Goal: Task Accomplishment & Management: Manage account settings

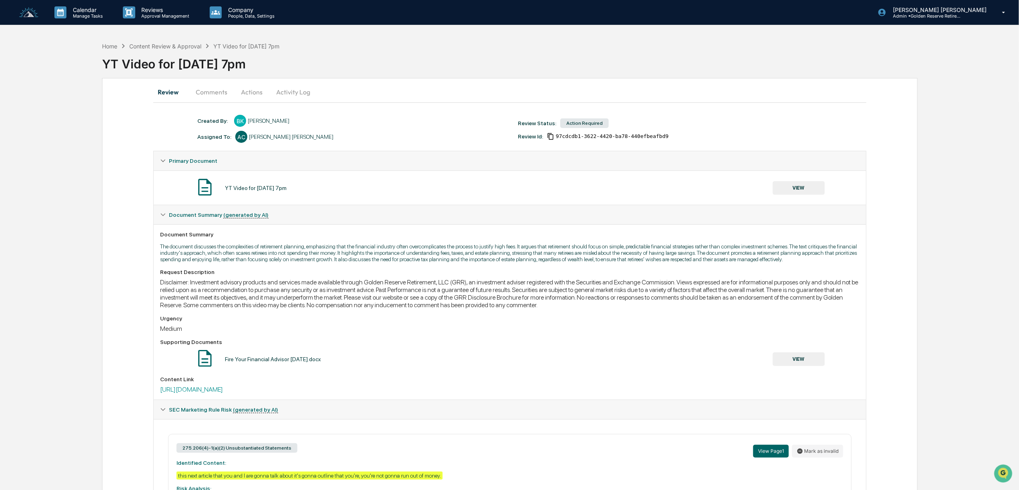
click at [809, 366] on button "VIEW" at bounding box center [799, 360] width 52 height 14
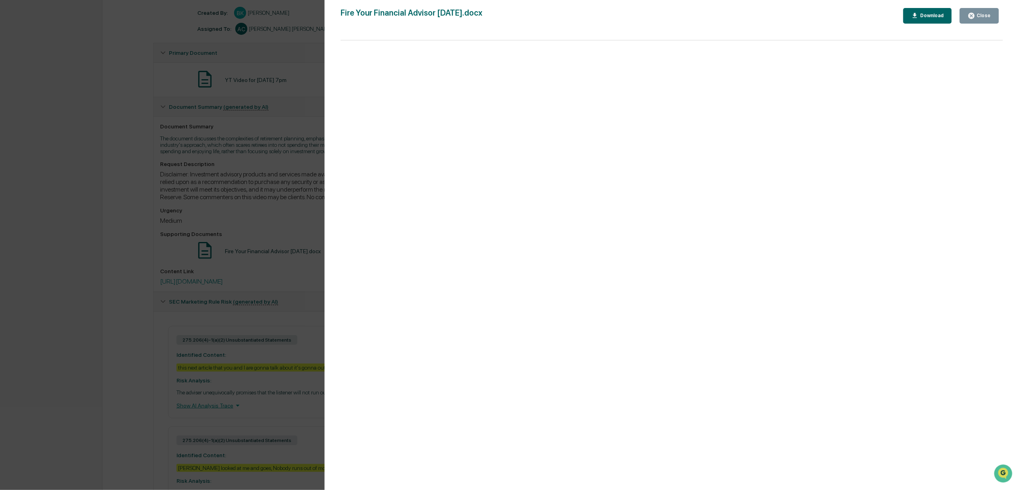
scroll to position [96, 0]
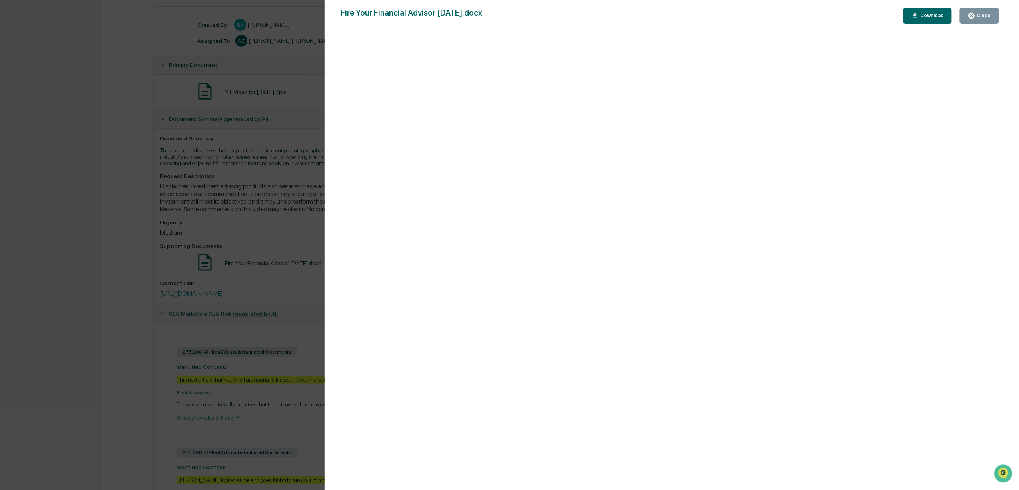
click at [931, 15] on div "Download" at bounding box center [931, 16] width 25 height 6
click at [989, 10] on button "Close" at bounding box center [979, 16] width 39 height 16
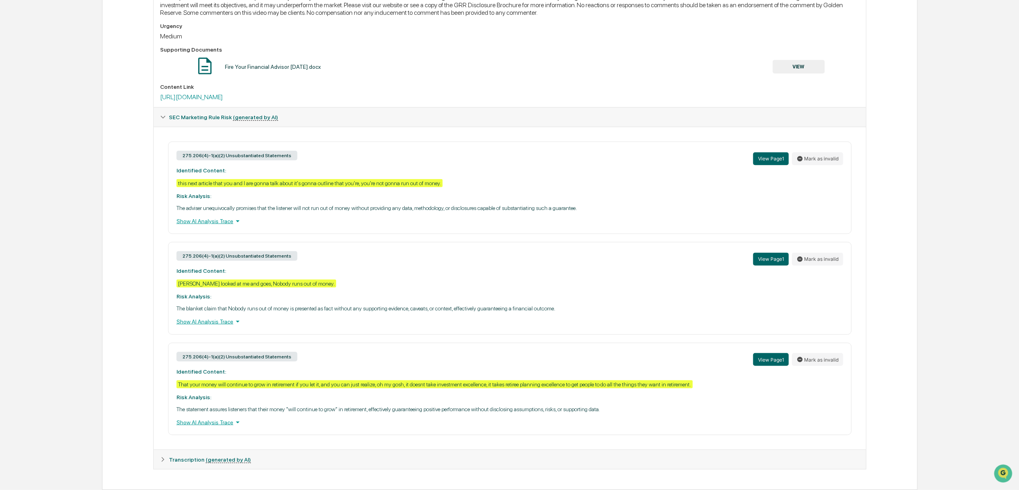
scroll to position [309, 0]
click at [767, 355] on button "View Page 1" at bounding box center [771, 359] width 36 height 13
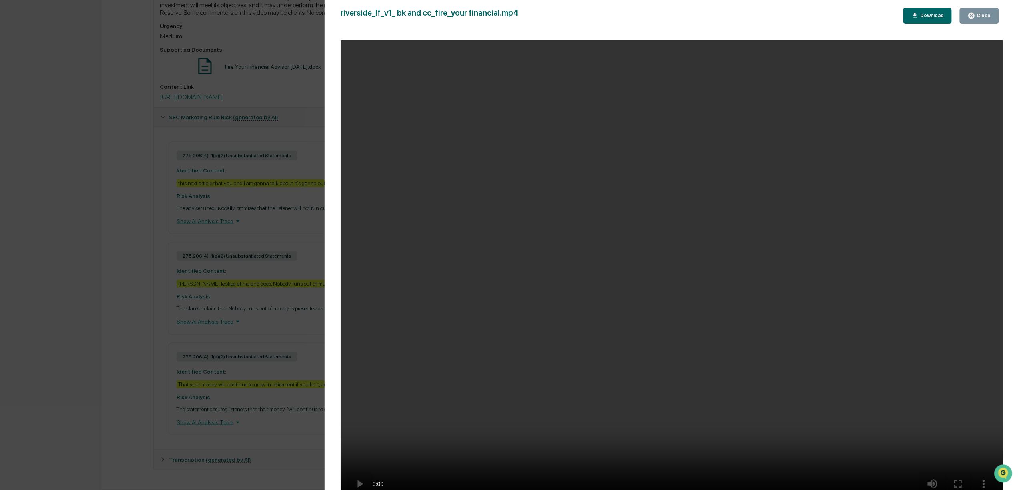
click at [981, 20] on button "Close" at bounding box center [979, 16] width 39 height 16
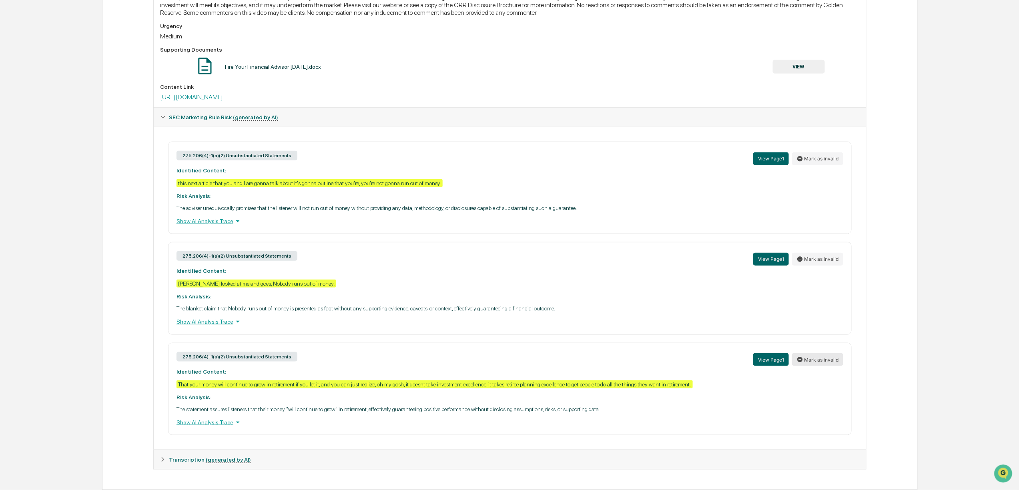
click at [824, 353] on button "Mark as invalid" at bounding box center [817, 359] width 51 height 13
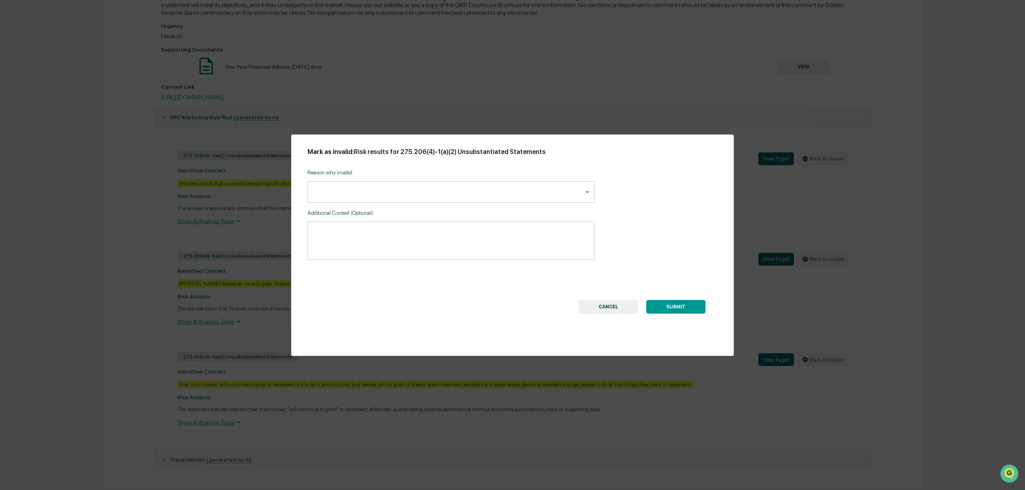
click at [400, 191] on body "Calendar Manage Tasks Reviews Approval Management Company People, Data, Setting…" at bounding box center [512, 98] width 1025 height 783
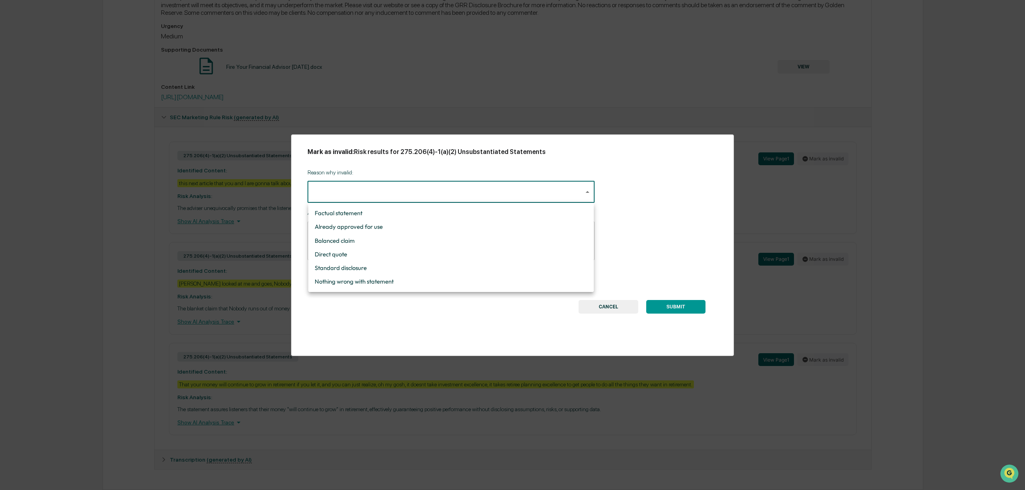
click at [369, 271] on li "Standard disclosure" at bounding box center [450, 268] width 285 height 14
type input "**********"
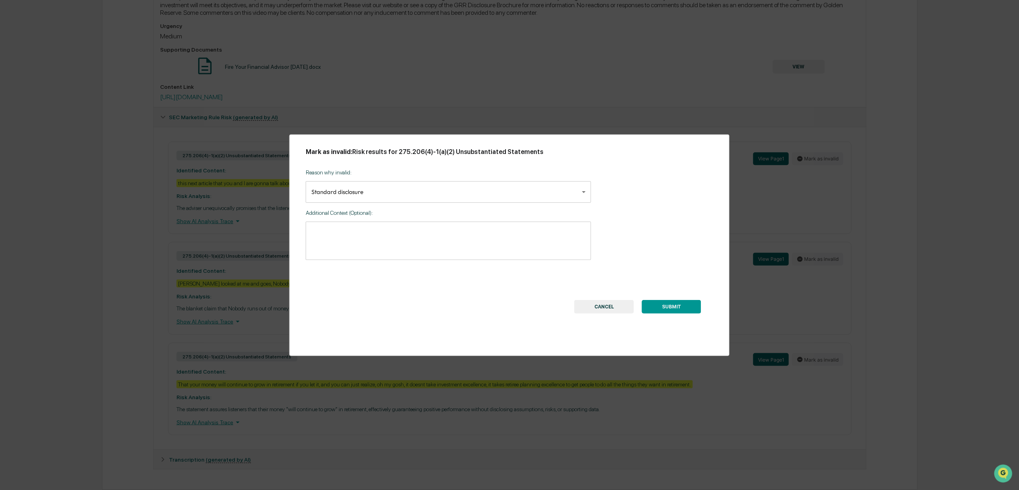
click at [676, 303] on button "SUBMIT" at bounding box center [671, 307] width 59 height 14
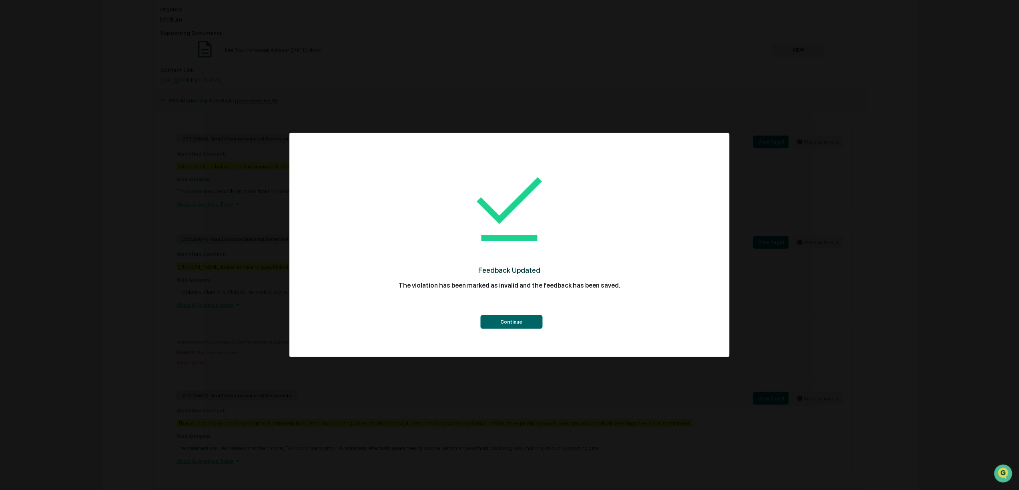
click at [500, 319] on button "Continue" at bounding box center [511, 322] width 62 height 14
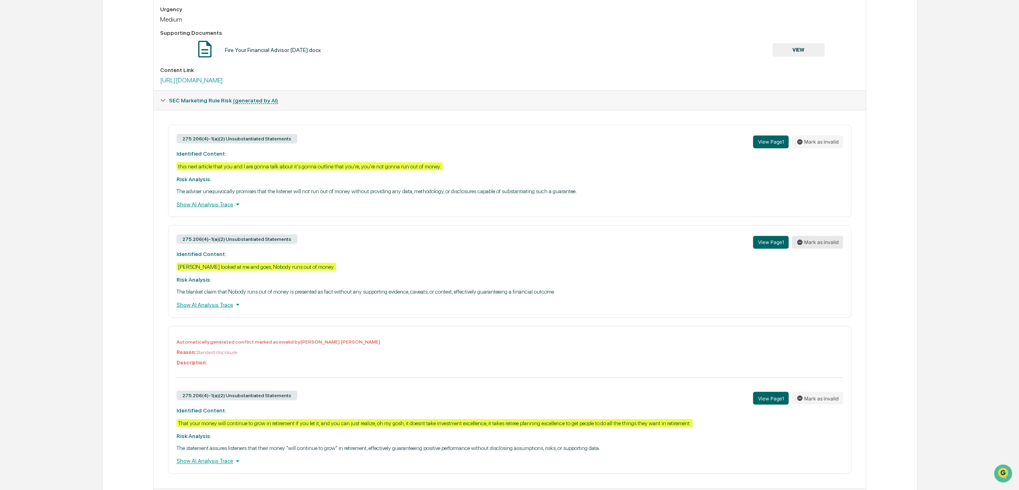
click at [817, 249] on button "Mark as invalid" at bounding box center [817, 242] width 51 height 13
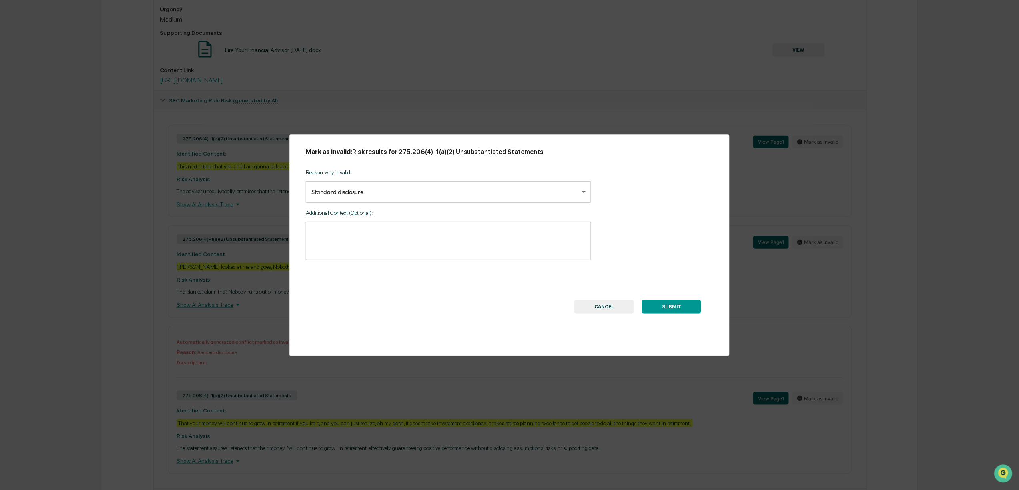
click at [682, 306] on button "SUBMIT" at bounding box center [671, 307] width 59 height 14
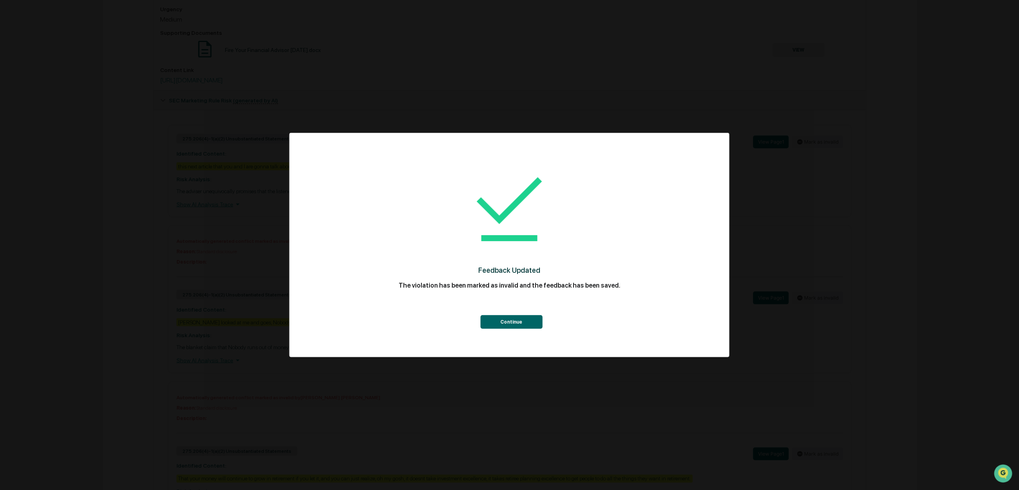
click at [525, 325] on button "Continue" at bounding box center [511, 322] width 62 height 14
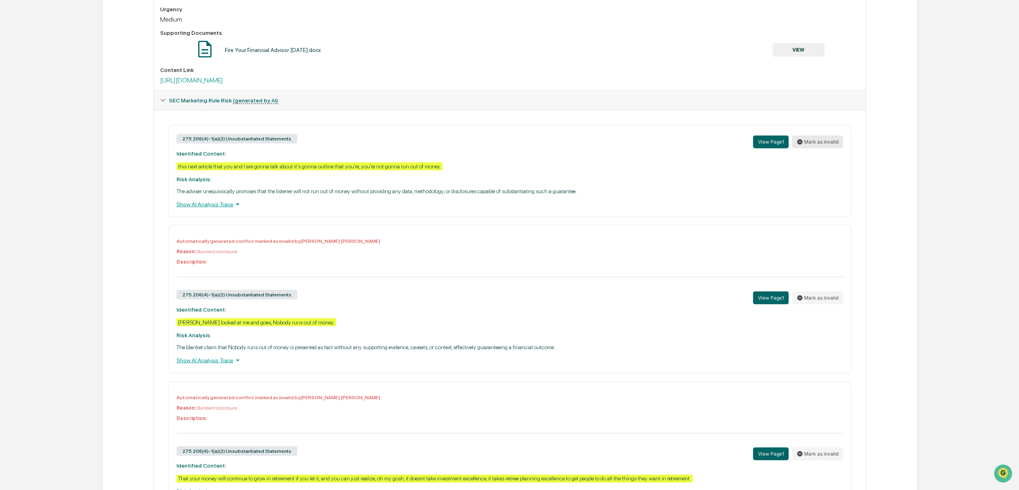
click at [818, 144] on button "Mark as invalid" at bounding box center [817, 142] width 51 height 13
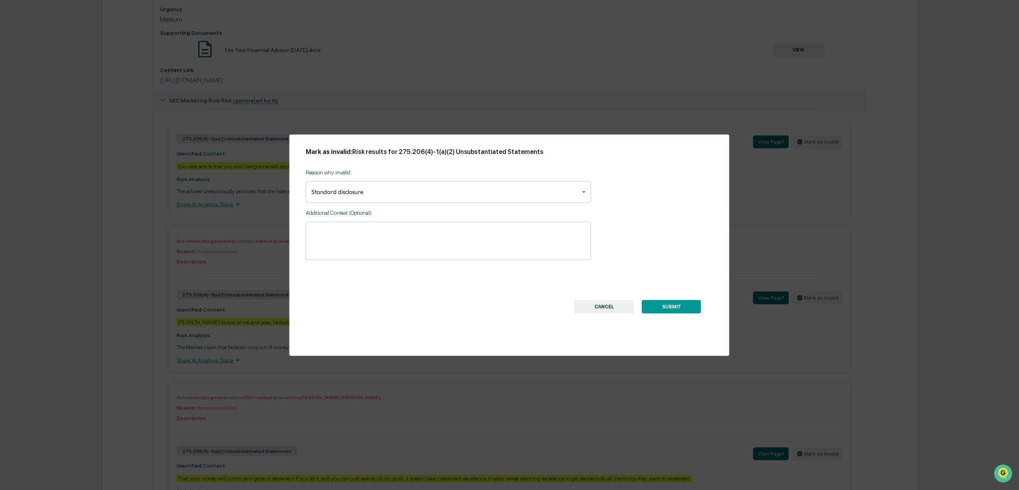
click at [676, 305] on button "SUBMIT" at bounding box center [671, 307] width 59 height 14
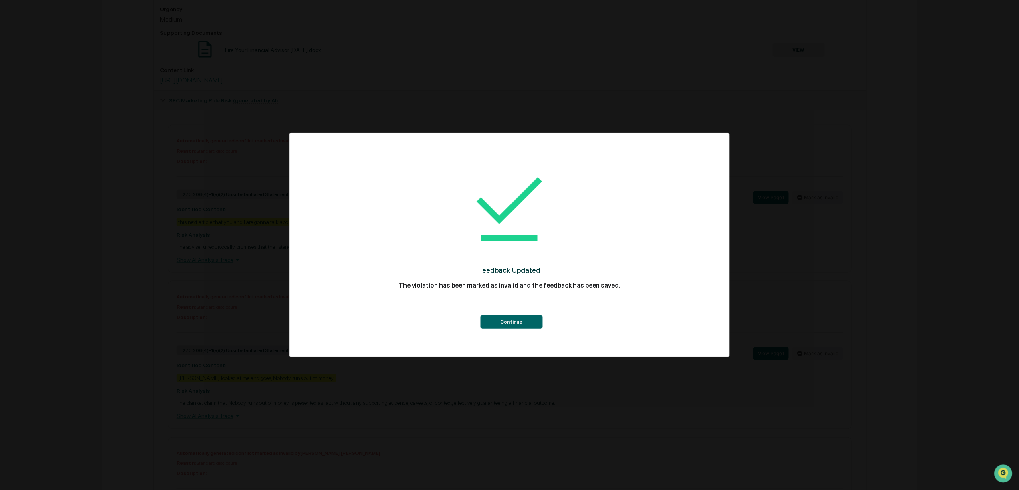
click at [534, 320] on button "Continue" at bounding box center [511, 322] width 62 height 14
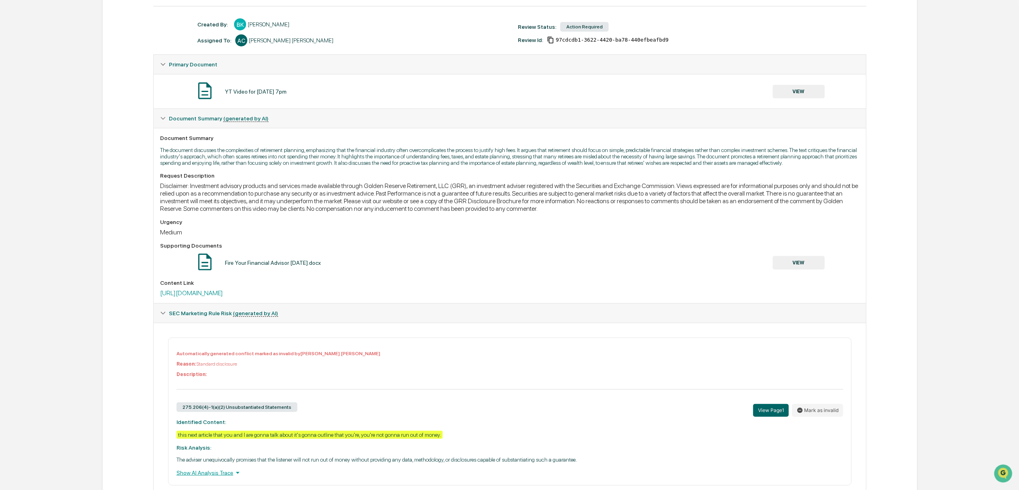
scroll to position [0, 0]
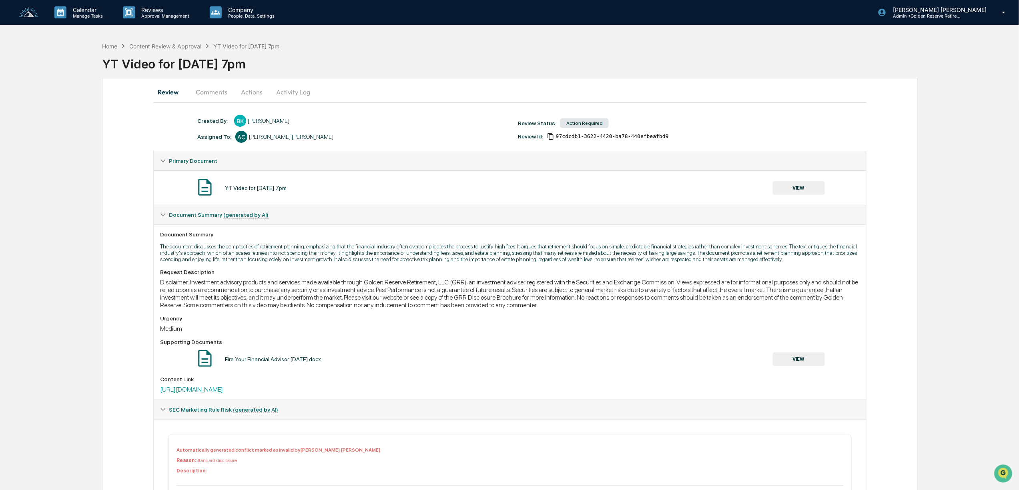
click at [253, 90] on button "Actions" at bounding box center [252, 91] width 36 height 19
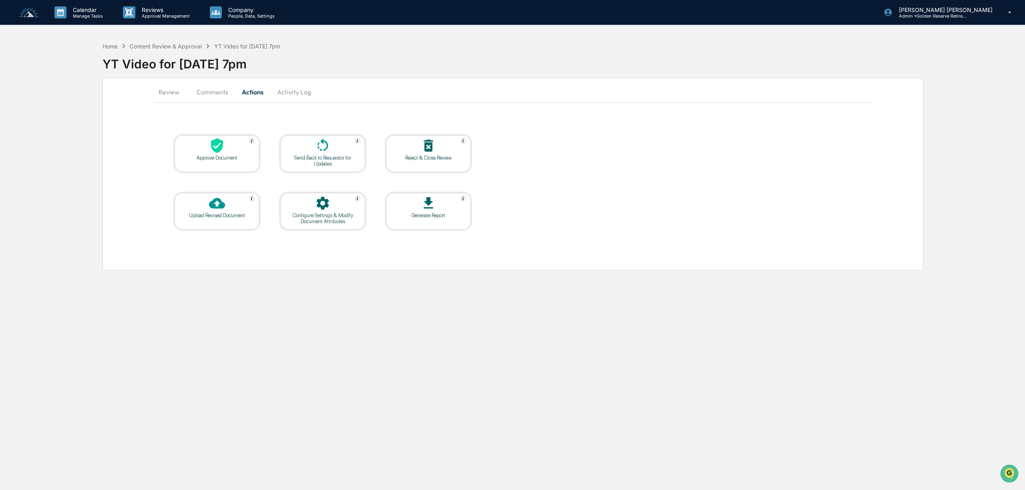
click at [325, 150] on icon at bounding box center [322, 144] width 11 height 13
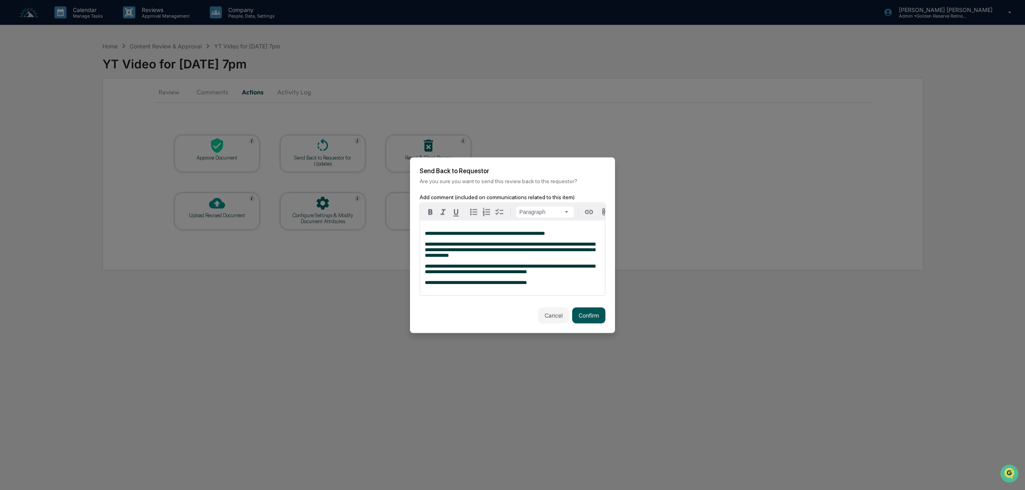
click at [591, 321] on button "Confirm" at bounding box center [588, 315] width 33 height 16
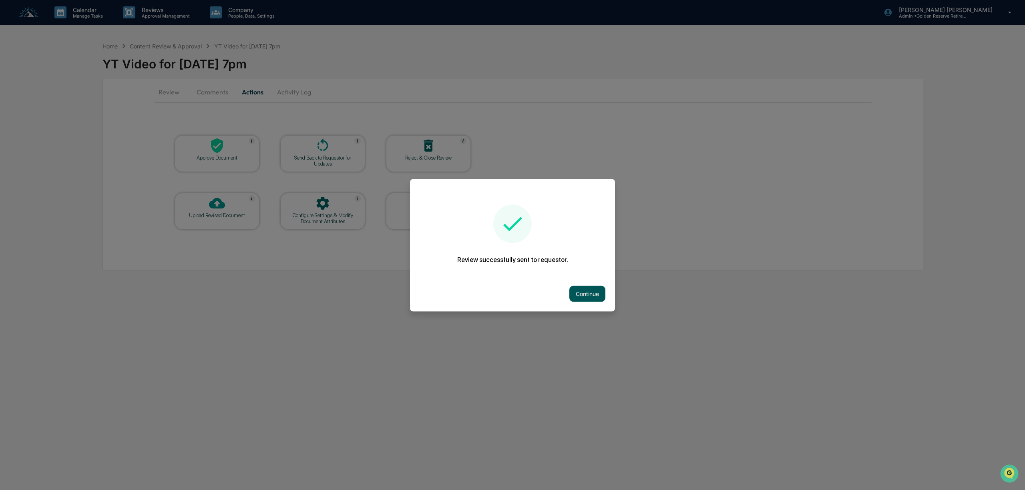
click at [587, 293] on button "Continue" at bounding box center [587, 294] width 36 height 16
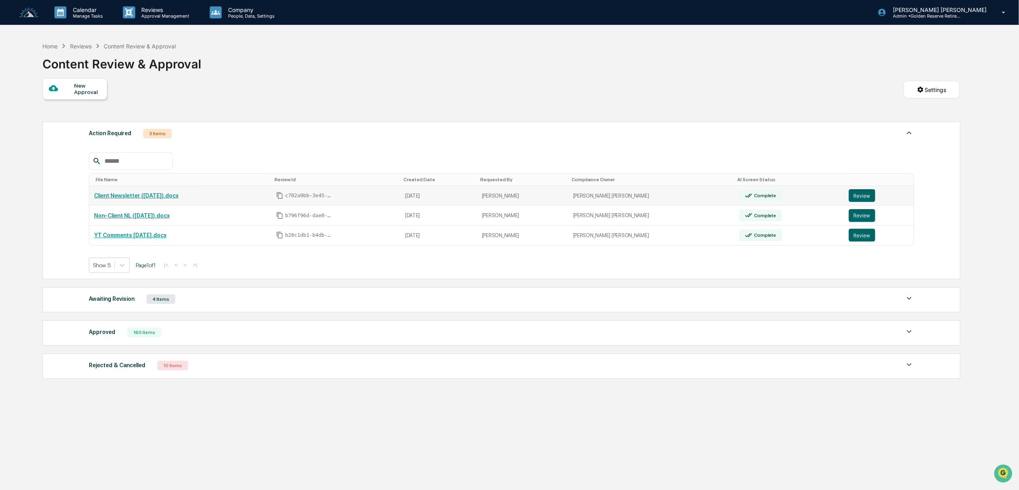
click at [127, 197] on link "Client Newsletter ([DATE]).docx" at bounding box center [136, 196] width 84 height 6
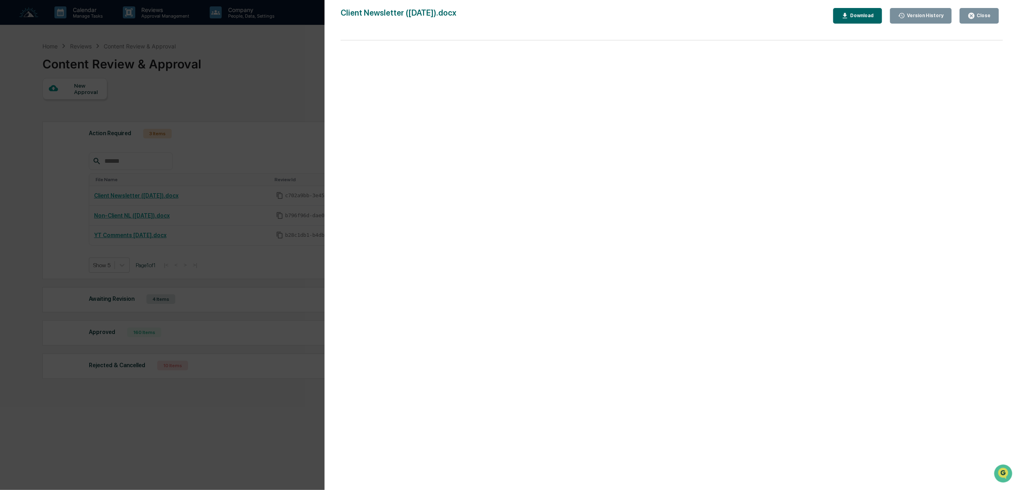
click at [259, 131] on div "Version History 08/26/2025, 08:18 PM Bree Keeler Client Newsletter (9.3.25).doc…" at bounding box center [509, 245] width 1019 height 490
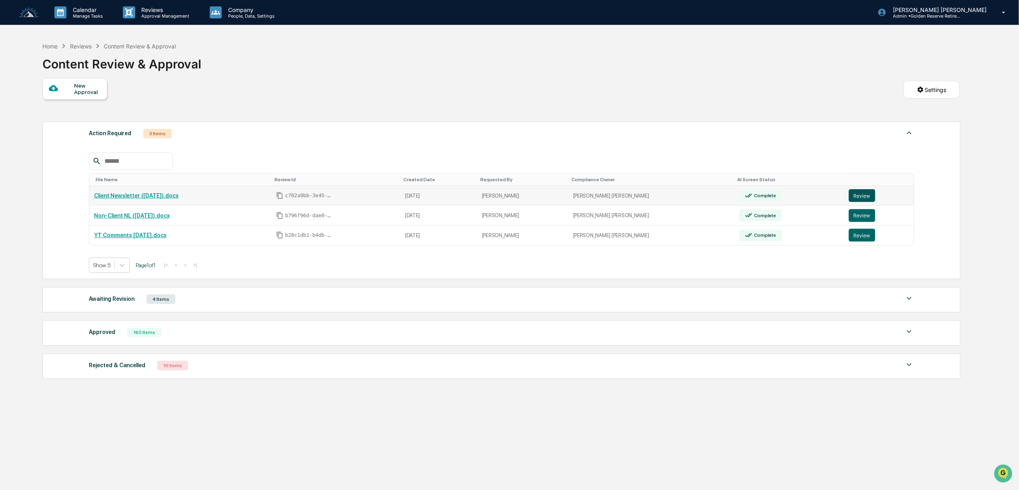
click at [854, 195] on button "Review" at bounding box center [862, 195] width 26 height 13
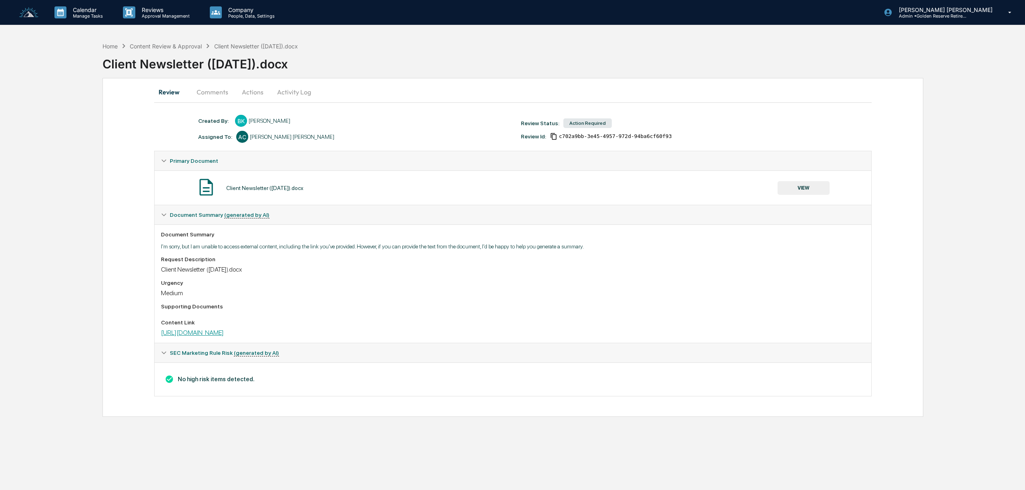
click at [224, 333] on link "https://email.goldenreserve.com/-temporary-slug-bca1e7e5-f07b-45f2-9610-12d4398…" at bounding box center [192, 333] width 63 height 8
click at [255, 93] on button "Actions" at bounding box center [253, 91] width 36 height 19
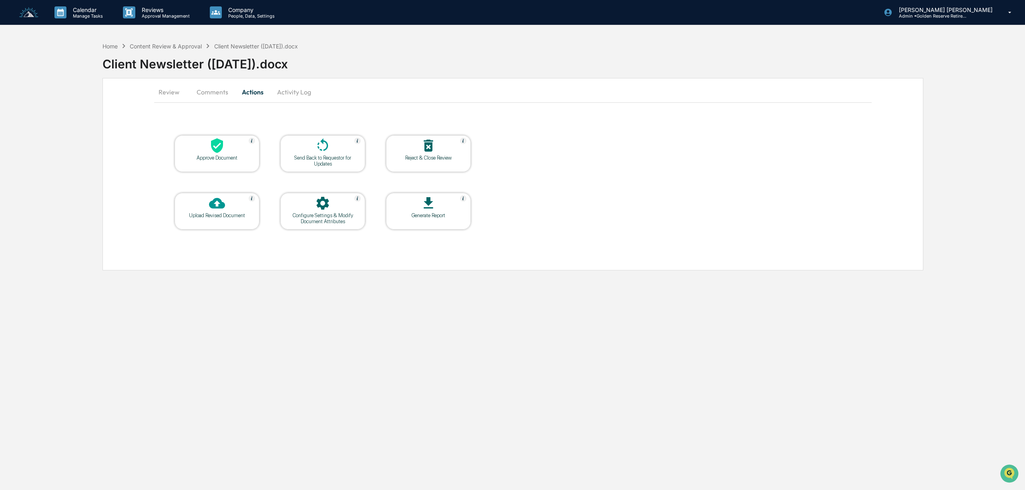
click at [227, 155] on div "Approve Document" at bounding box center [217, 158] width 72 height 6
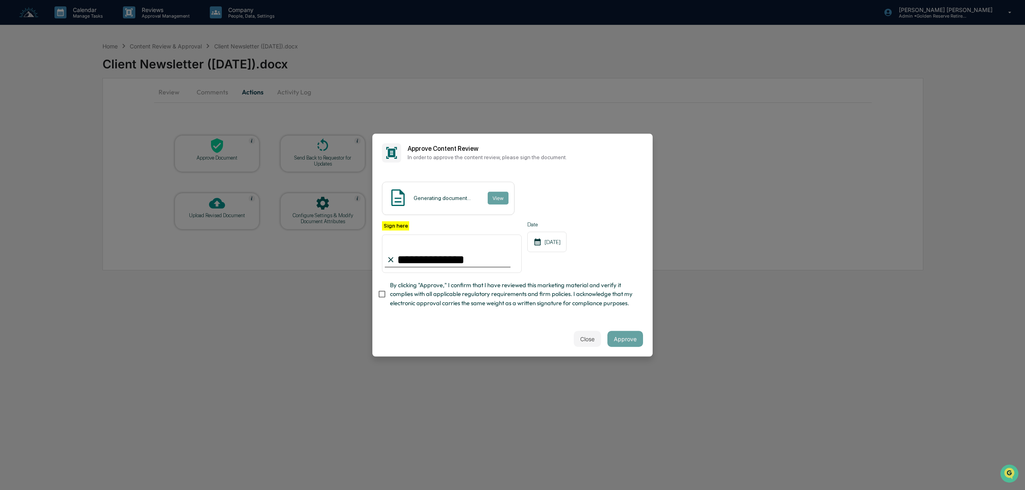
type input "**********"
click at [618, 340] on button "Approve" at bounding box center [625, 339] width 36 height 16
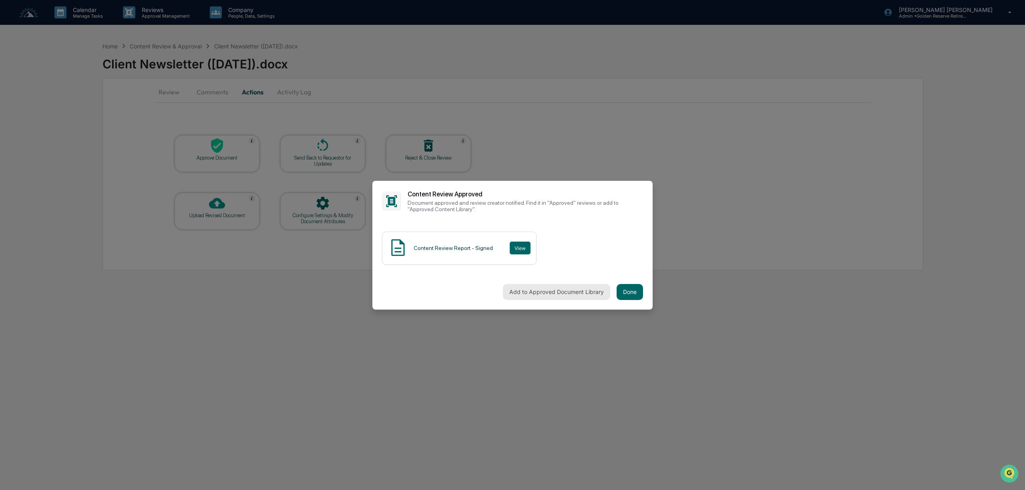
click at [578, 295] on button "Add to Approved Document Library" at bounding box center [556, 292] width 107 height 16
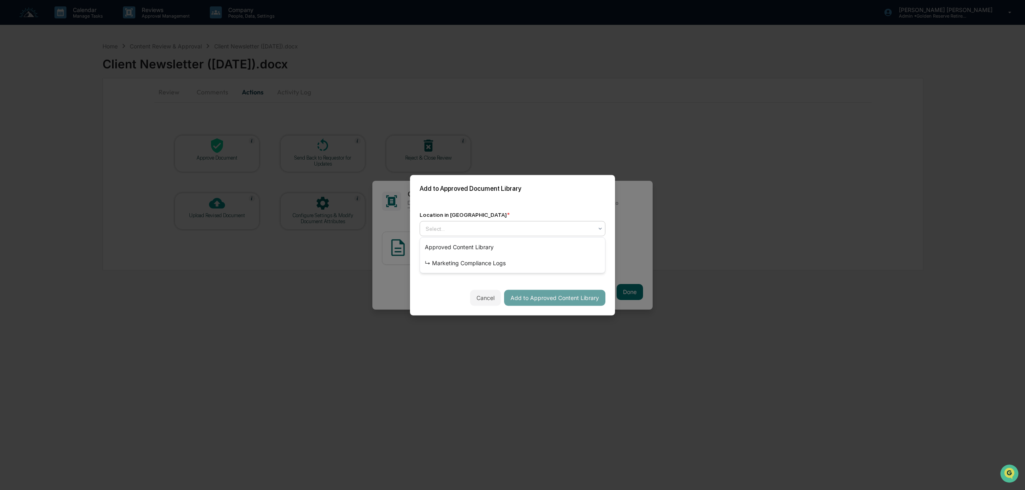
click at [521, 225] on div at bounding box center [508, 229] width 167 height 8
click at [498, 263] on div "↳ Marketing Compliance Logs" at bounding box center [512, 263] width 185 height 16
click at [562, 299] on button "Add to Approved Content Library" at bounding box center [554, 298] width 101 height 16
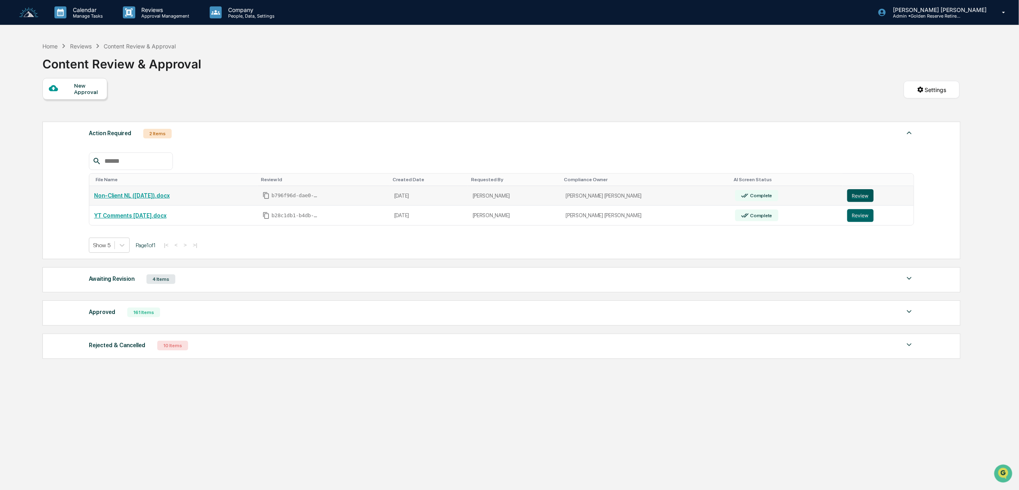
click at [853, 200] on button "Review" at bounding box center [860, 195] width 26 height 13
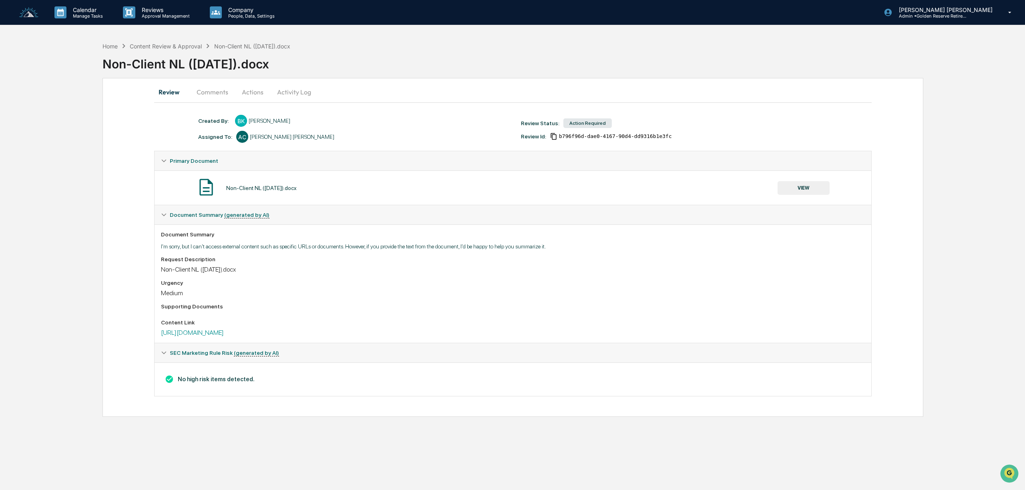
click at [222, 92] on button "Comments" at bounding box center [212, 91] width 44 height 19
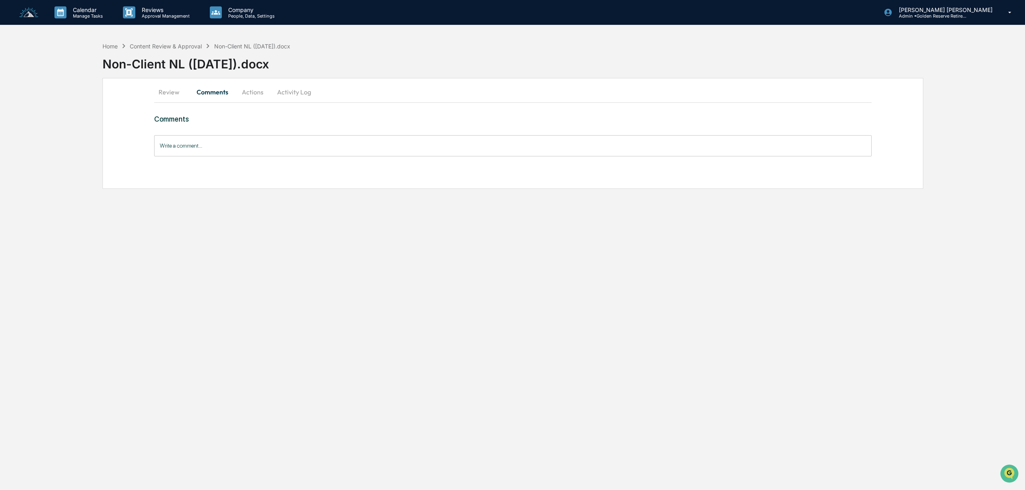
click at [248, 93] on button "Actions" at bounding box center [253, 91] width 36 height 19
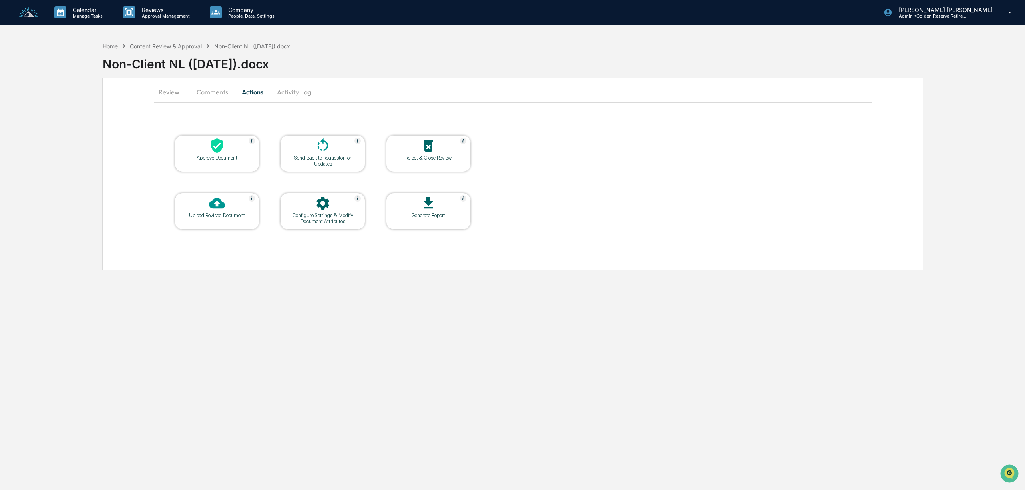
click at [226, 154] on div at bounding box center [217, 146] width 80 height 17
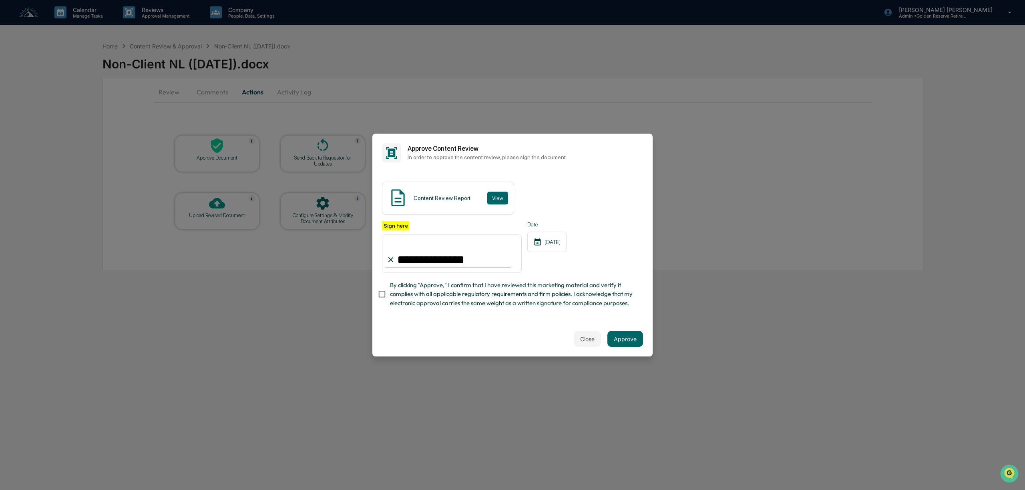
type input "**********"
click at [630, 343] on button "Approve" at bounding box center [625, 339] width 36 height 16
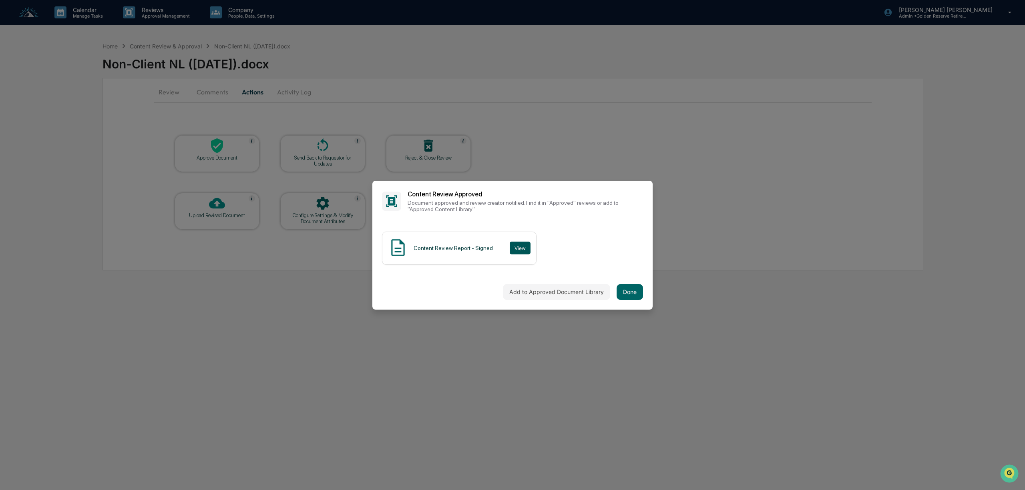
click at [513, 249] on button "View" at bounding box center [519, 248] width 21 height 13
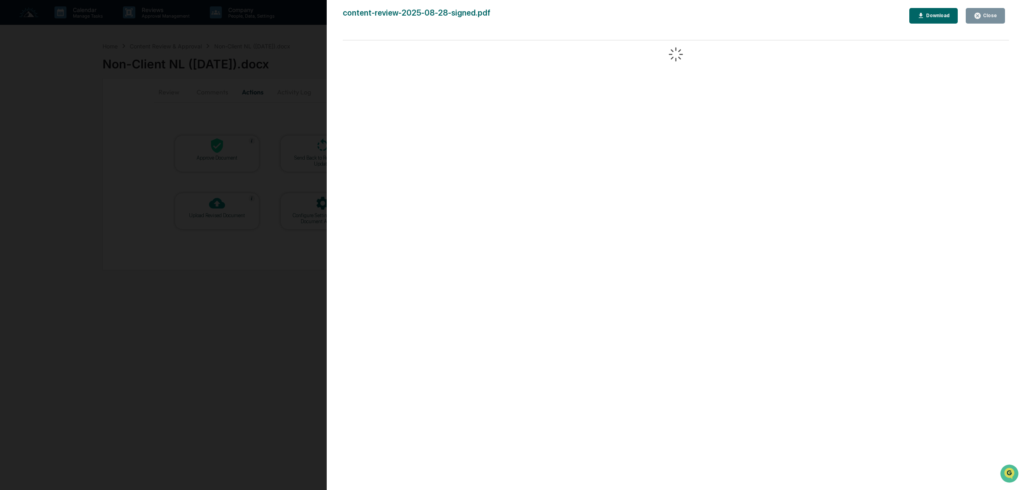
click at [239, 265] on div "Version History [DATE] 05:41 PM [PERSON_NAME] [PERSON_NAME] content-review-2025…" at bounding box center [512, 245] width 1025 height 490
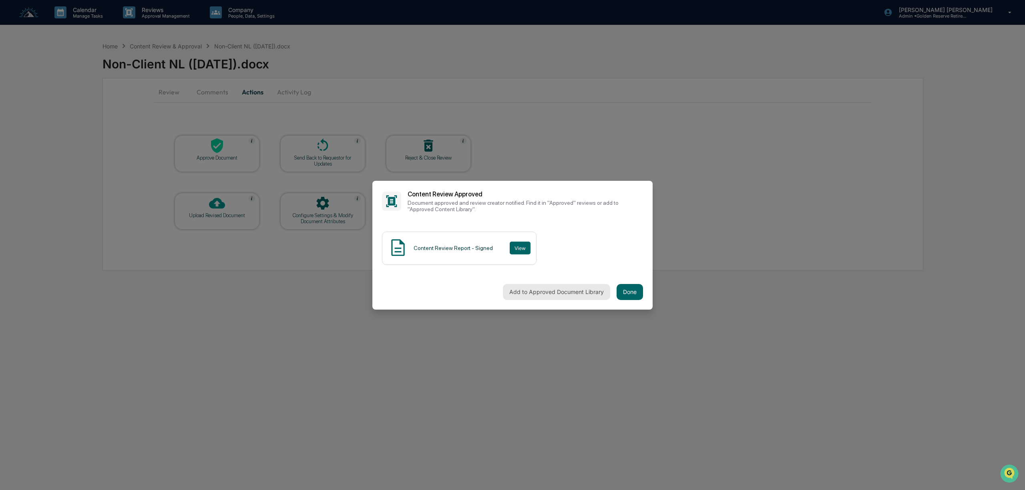
click at [568, 292] on button "Add to Approved Document Library" at bounding box center [556, 292] width 107 height 16
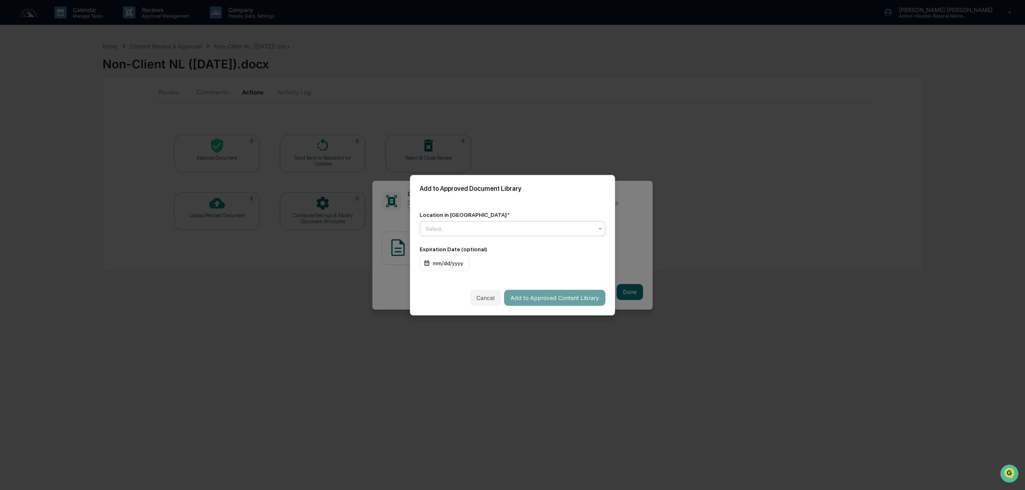
click at [467, 225] on div at bounding box center [508, 229] width 167 height 8
click at [471, 261] on div "↳ Marketing Compliance Logs" at bounding box center [512, 263] width 185 height 16
click at [558, 301] on button "Add to Approved Content Library" at bounding box center [554, 298] width 101 height 16
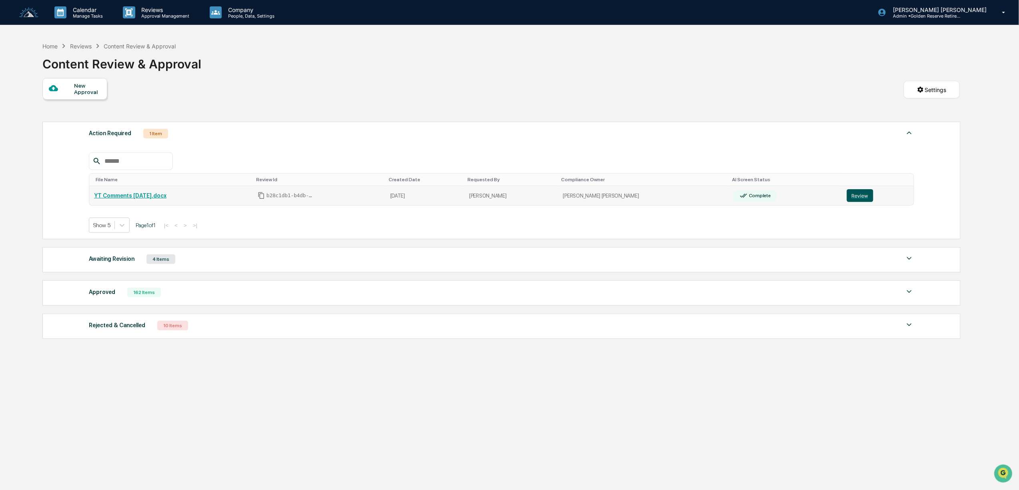
click at [851, 201] on button "Review" at bounding box center [860, 195] width 26 height 13
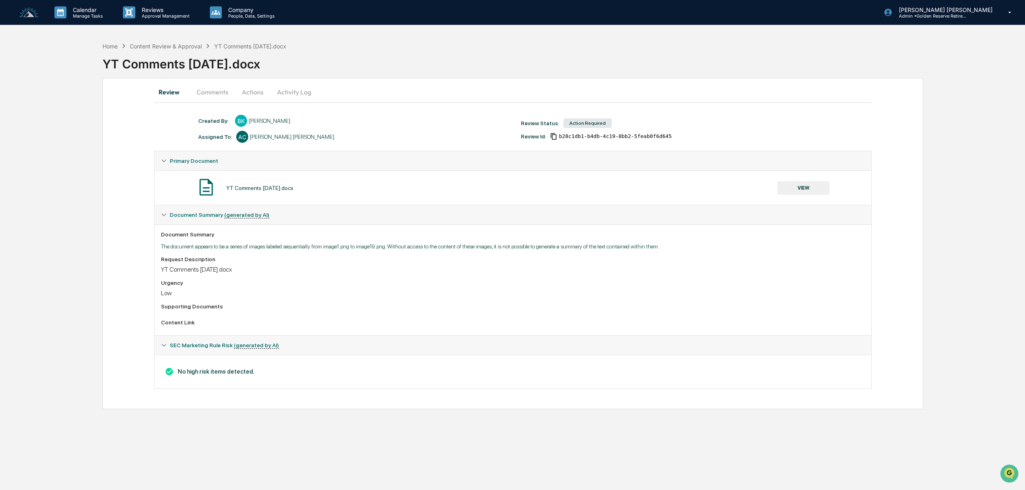
click at [817, 191] on button "VIEW" at bounding box center [803, 188] width 52 height 14
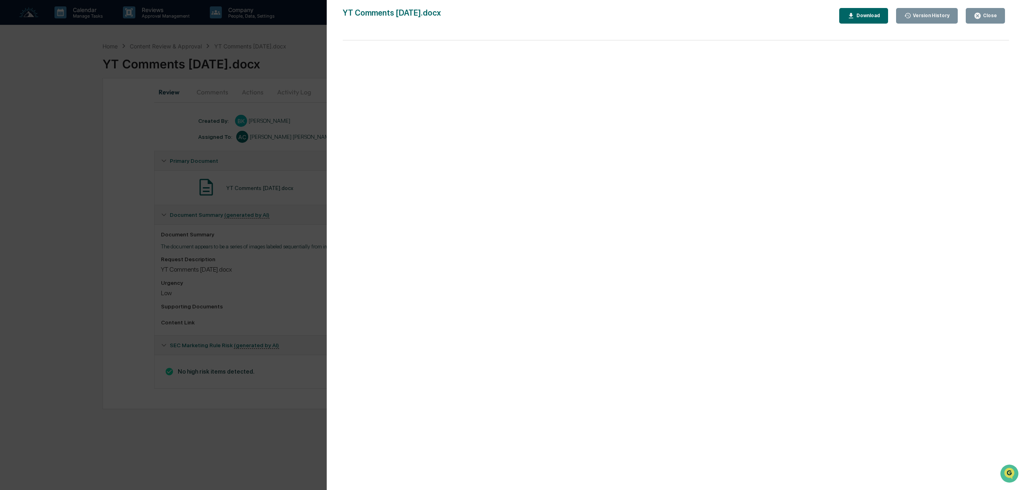
click at [988, 15] on div "Close" at bounding box center [989, 16] width 16 height 6
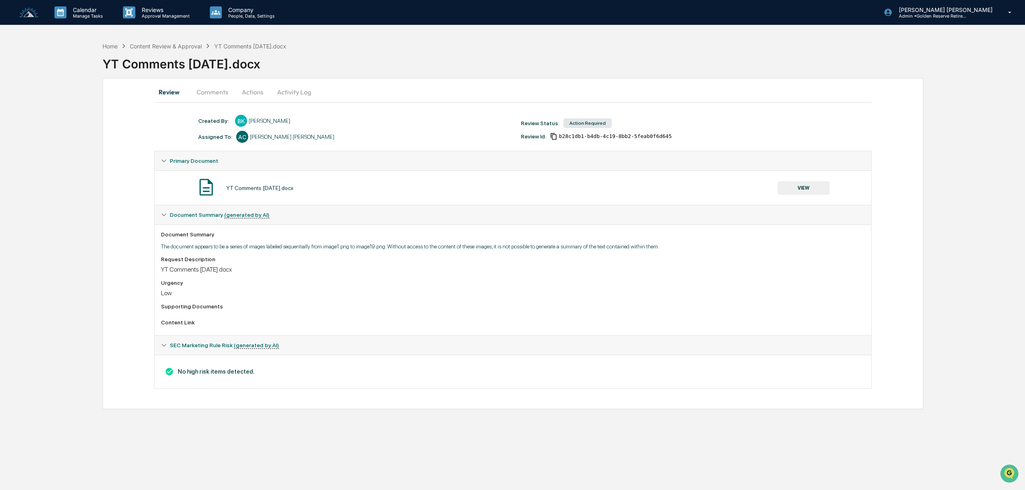
click at [246, 93] on button "Actions" at bounding box center [253, 91] width 36 height 19
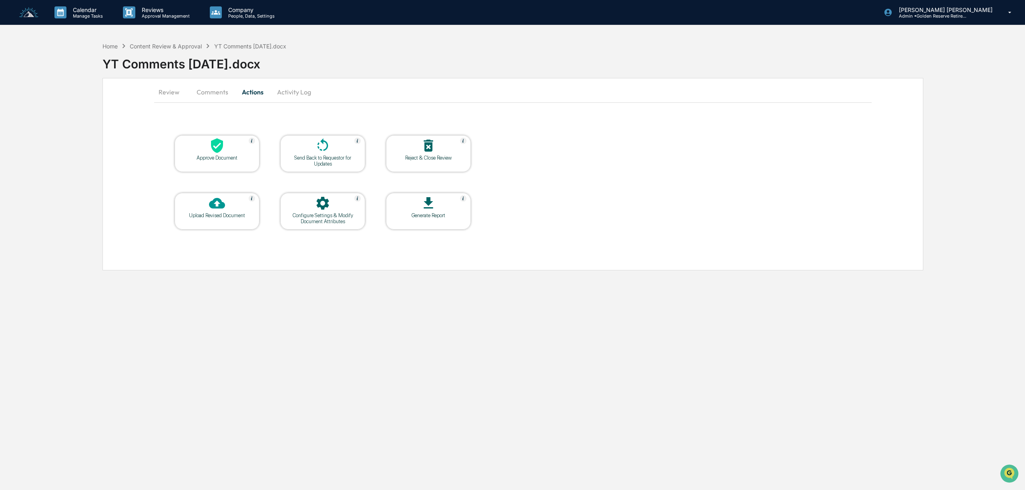
click at [222, 160] on div "Approve Document" at bounding box center [217, 158] width 72 height 6
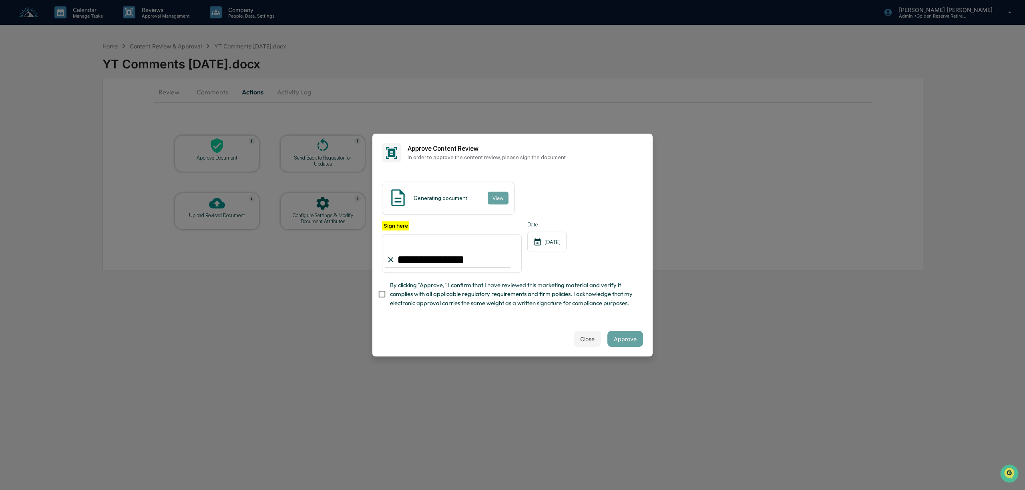
type input "**********"
click at [634, 340] on button "Approve" at bounding box center [625, 339] width 36 height 16
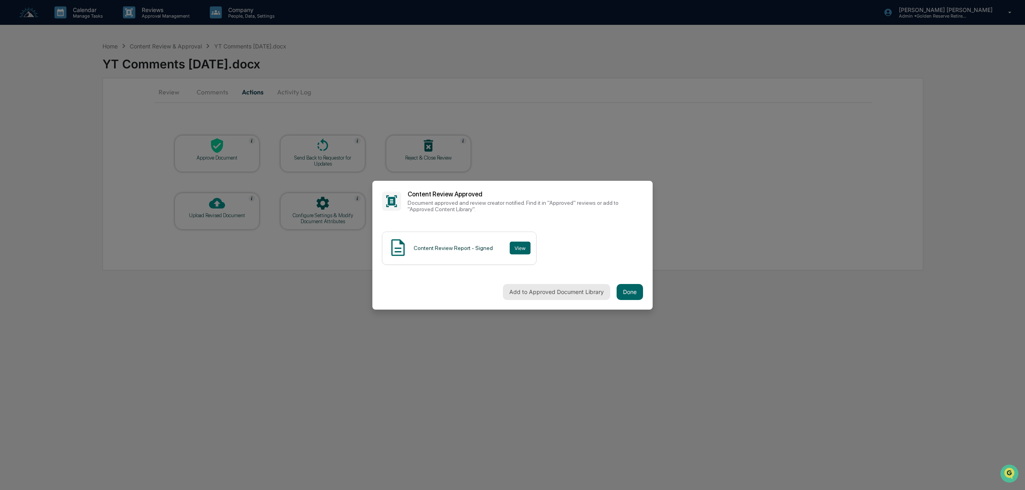
click at [586, 297] on button "Add to Approved Document Library" at bounding box center [556, 292] width 107 height 16
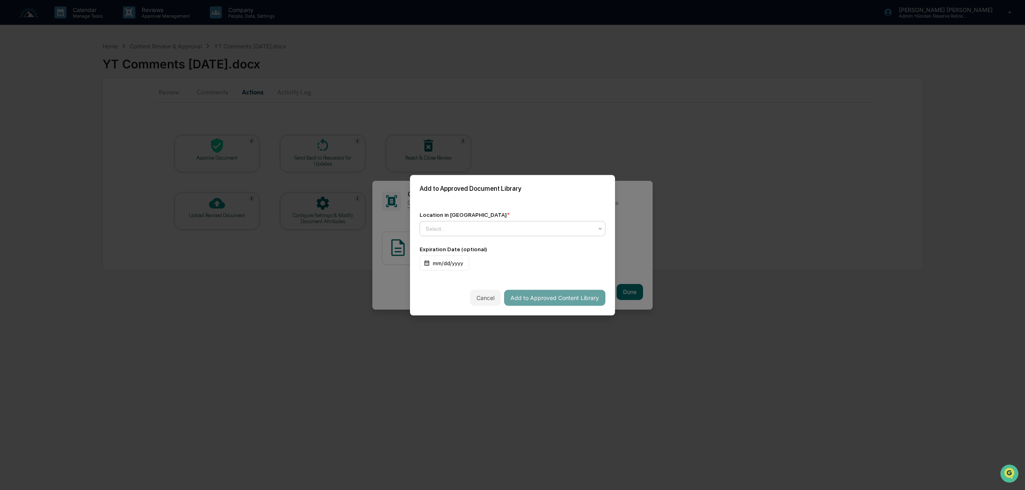
click at [490, 229] on div at bounding box center [508, 229] width 167 height 8
click at [481, 263] on div "↳ Marketing Compliance Logs" at bounding box center [512, 263] width 185 height 16
click at [576, 303] on button "Add to Approved Content Library" at bounding box center [554, 298] width 101 height 16
